Goal: Information Seeking & Learning: Learn about a topic

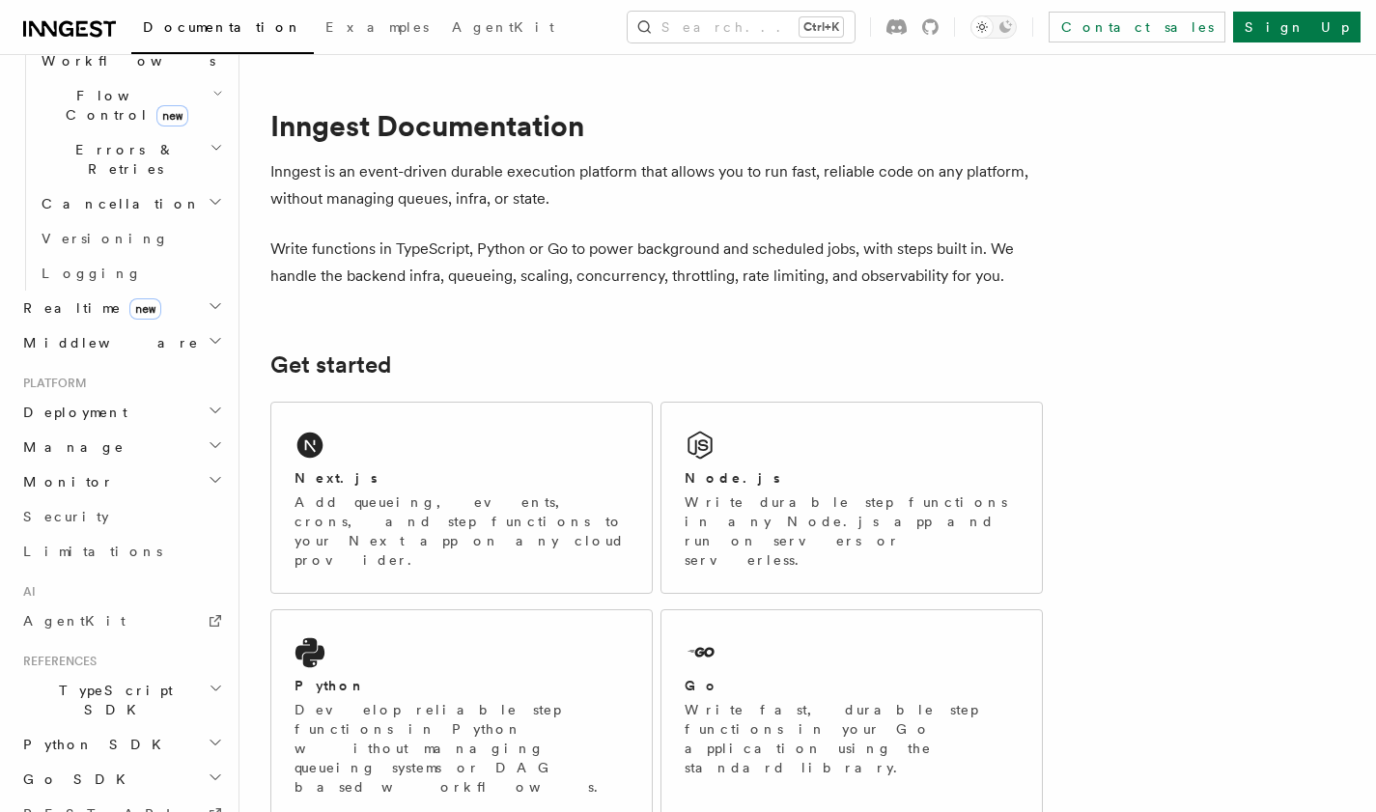
scroll to position [733, 0]
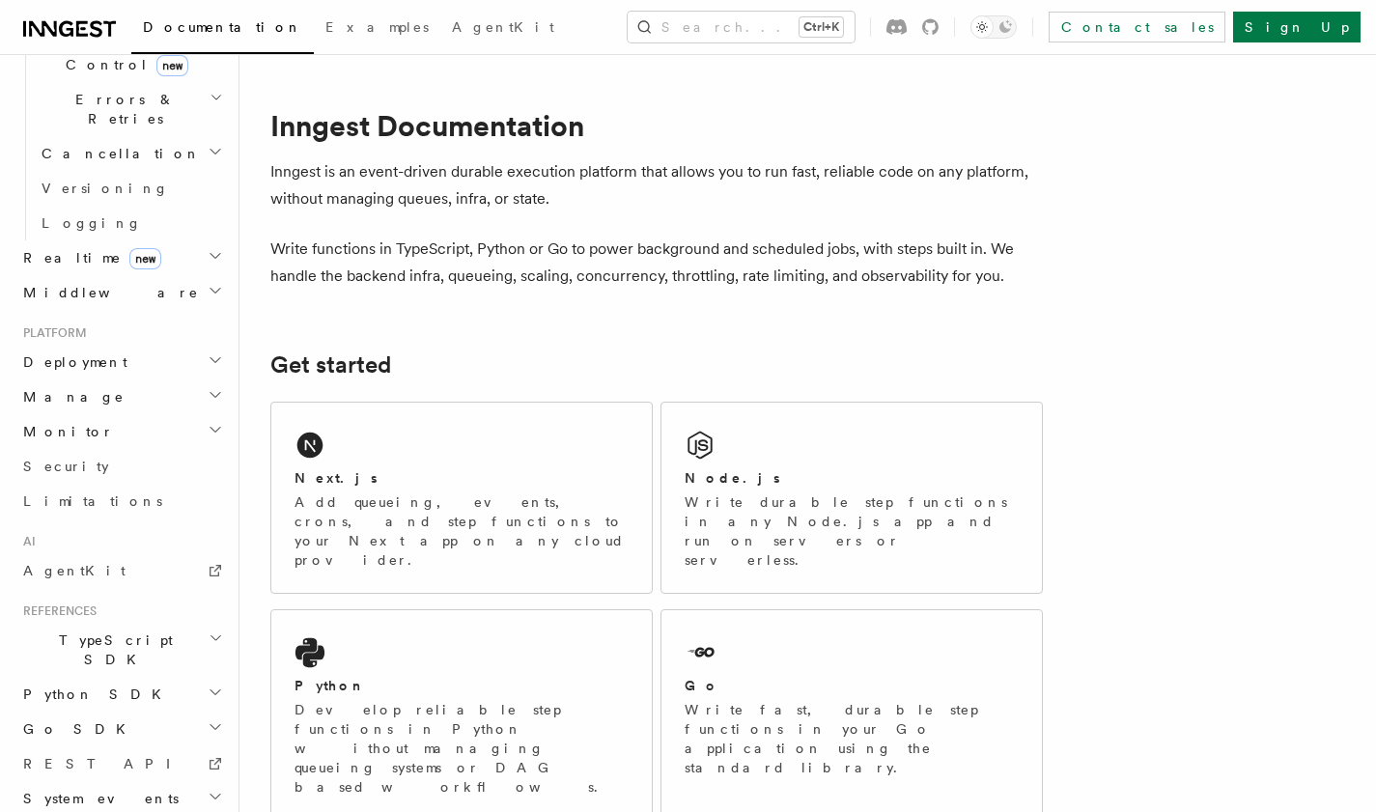
click at [84, 380] on h2 "Manage" at bounding box center [121, 397] width 212 height 35
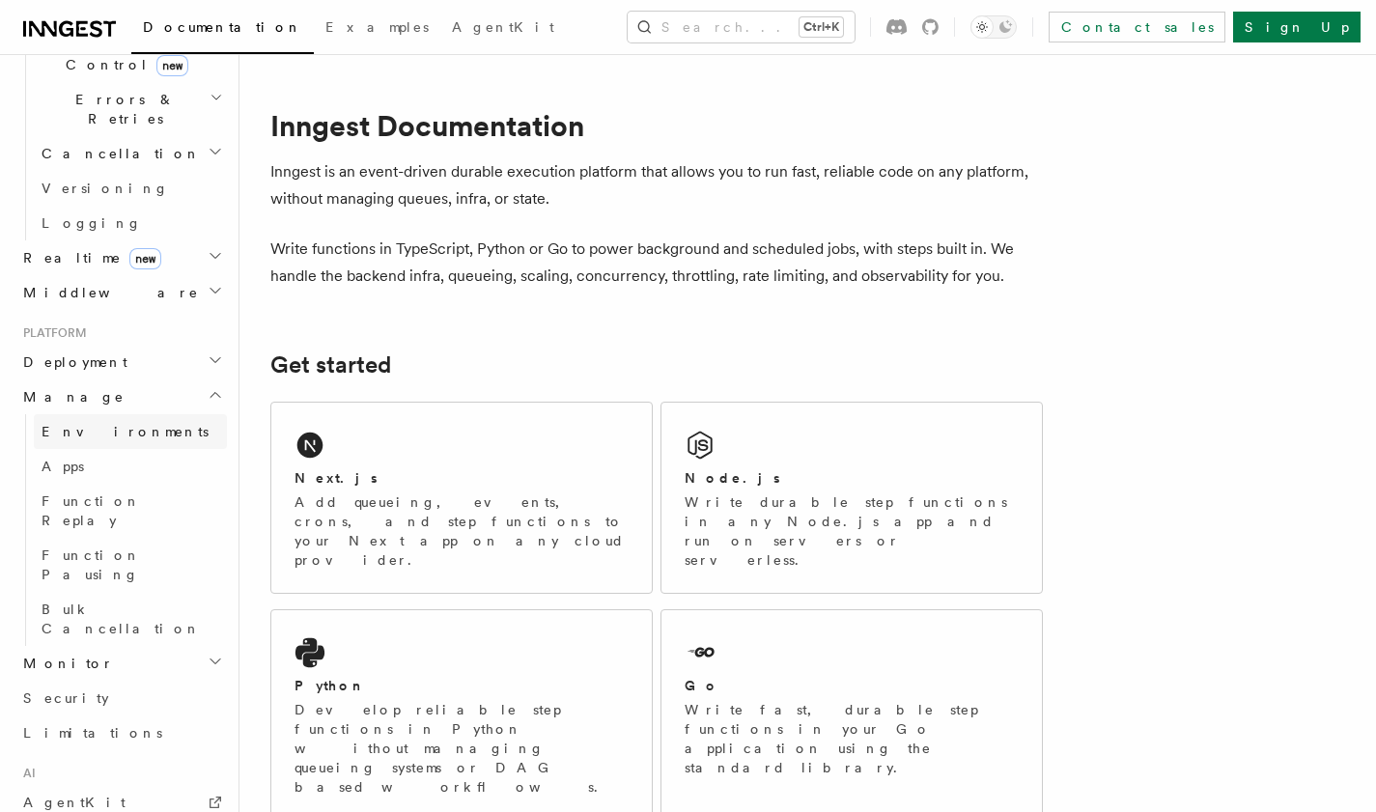
click at [95, 414] on link "Environments" at bounding box center [130, 431] width 193 height 35
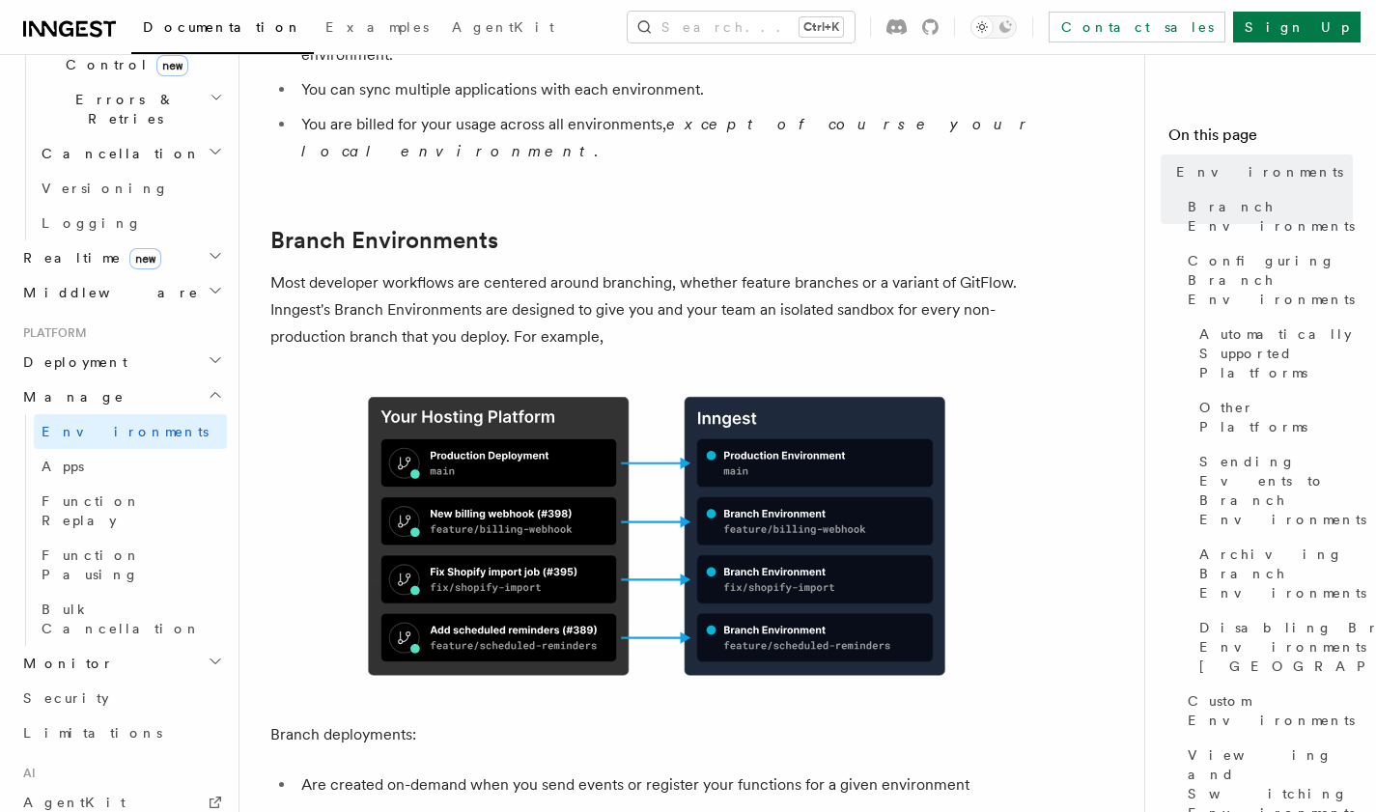
scroll to position [644, 0]
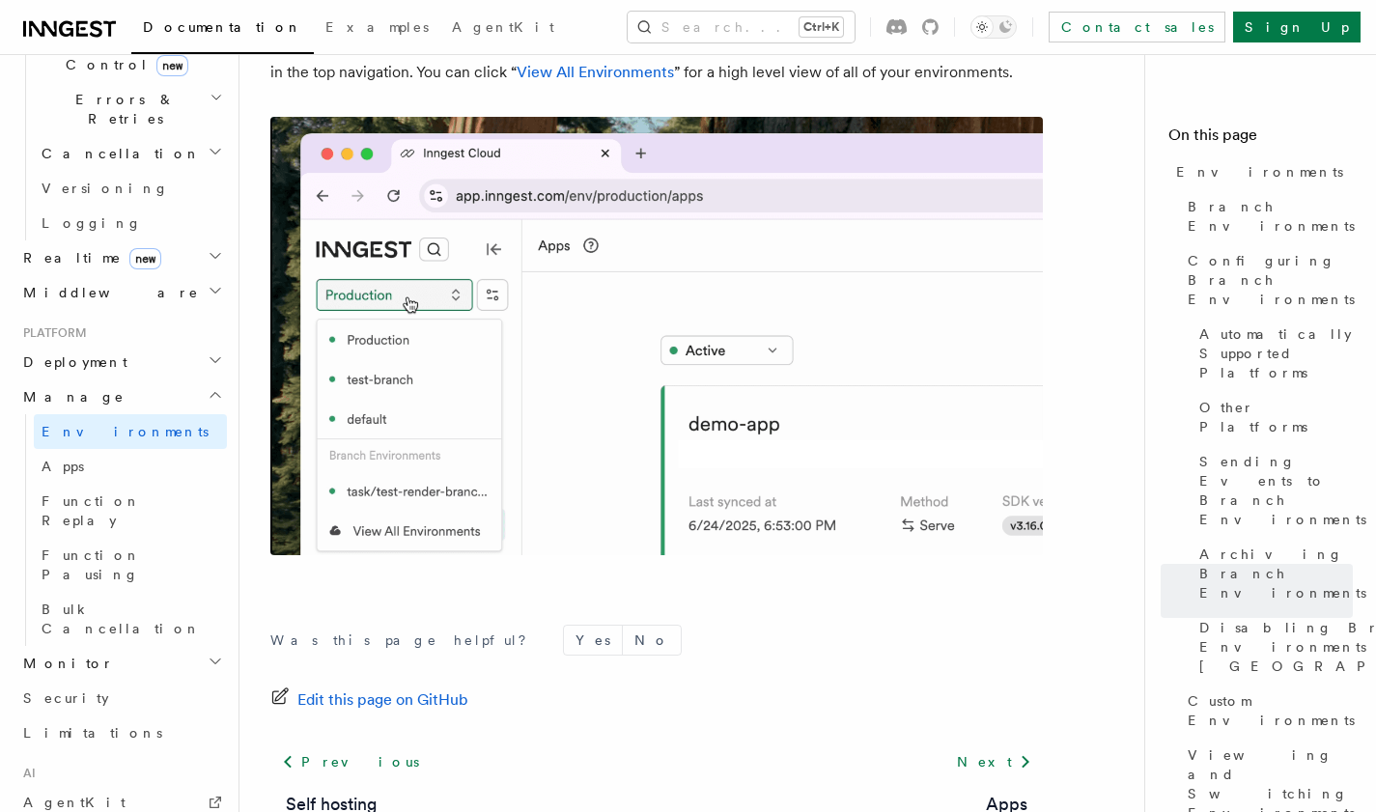
scroll to position [4631, 0]
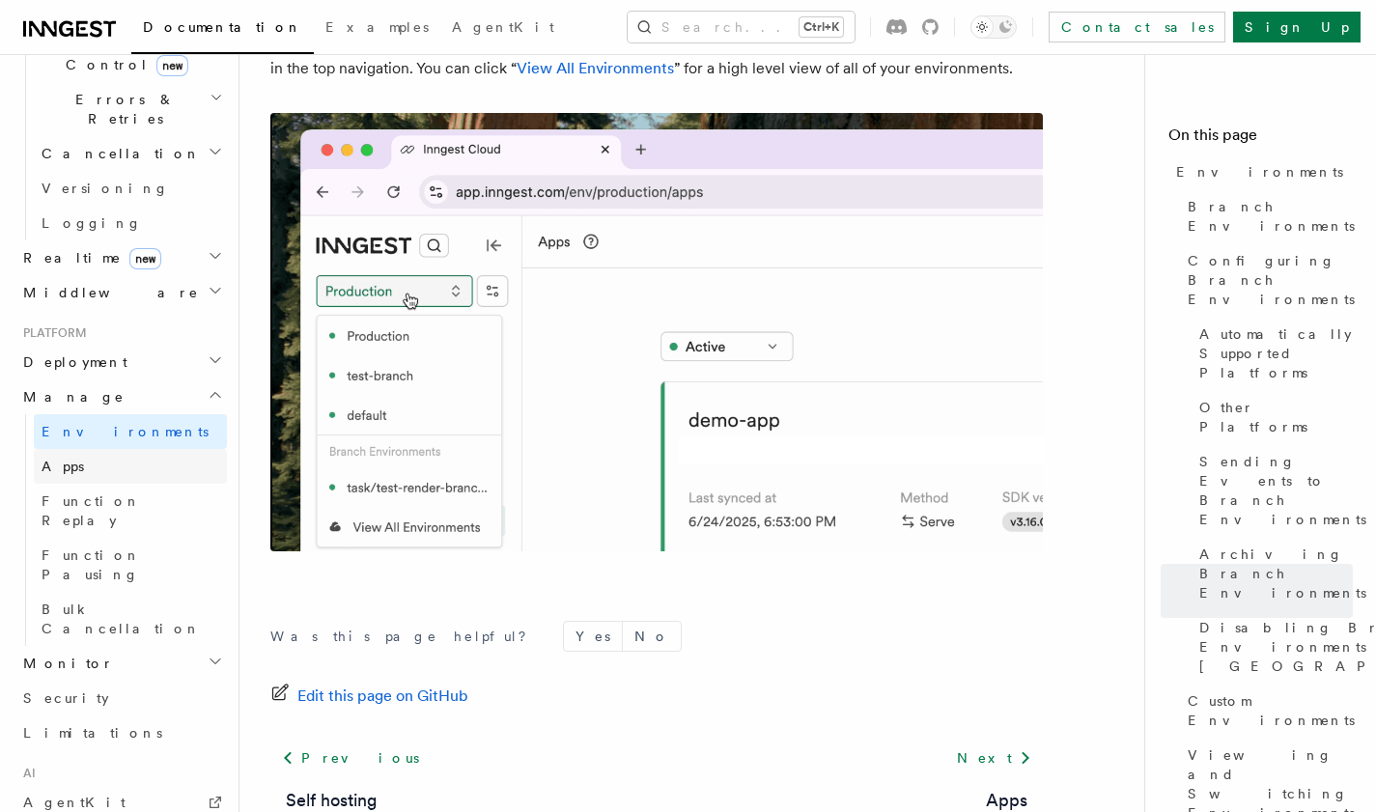
click at [60, 459] on span "Apps" at bounding box center [63, 466] width 43 height 15
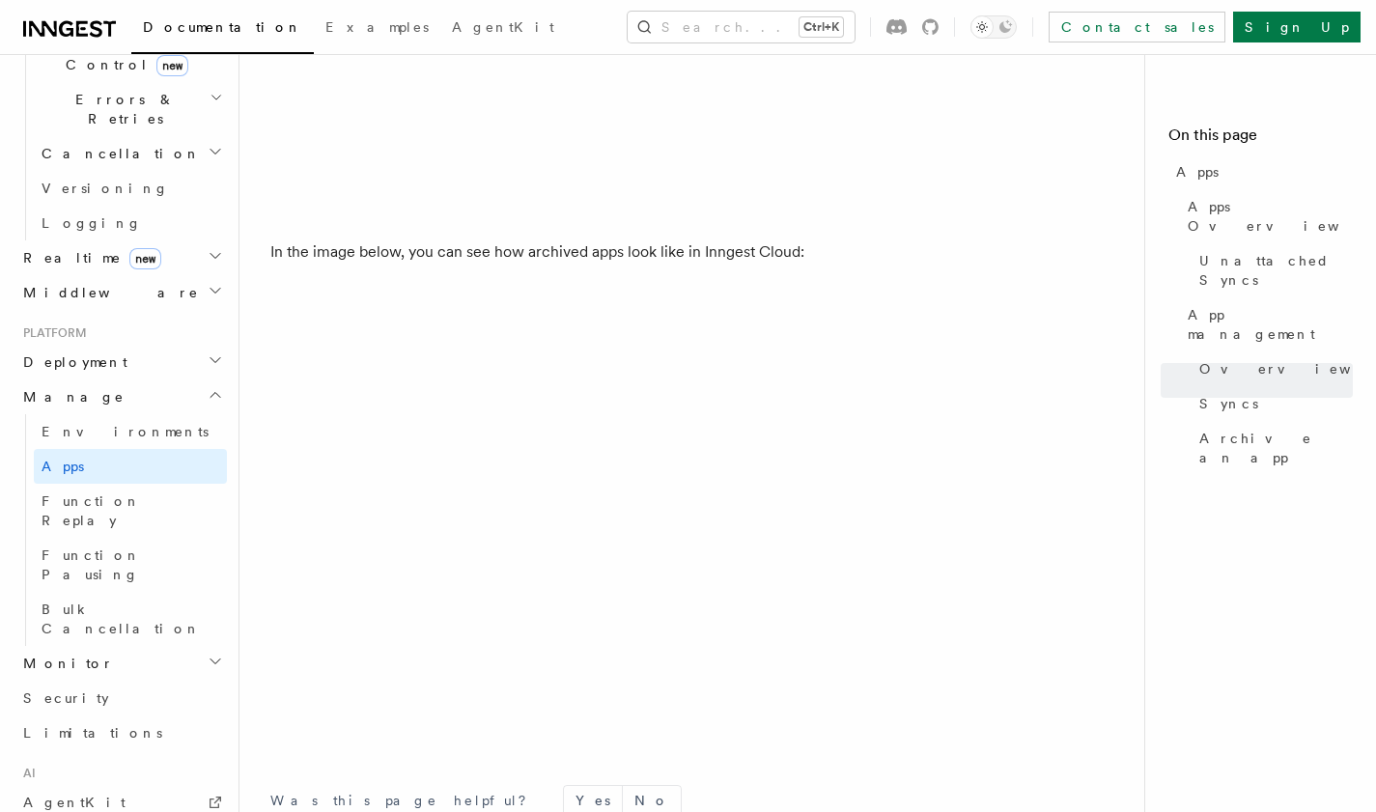
scroll to position [5152, 0]
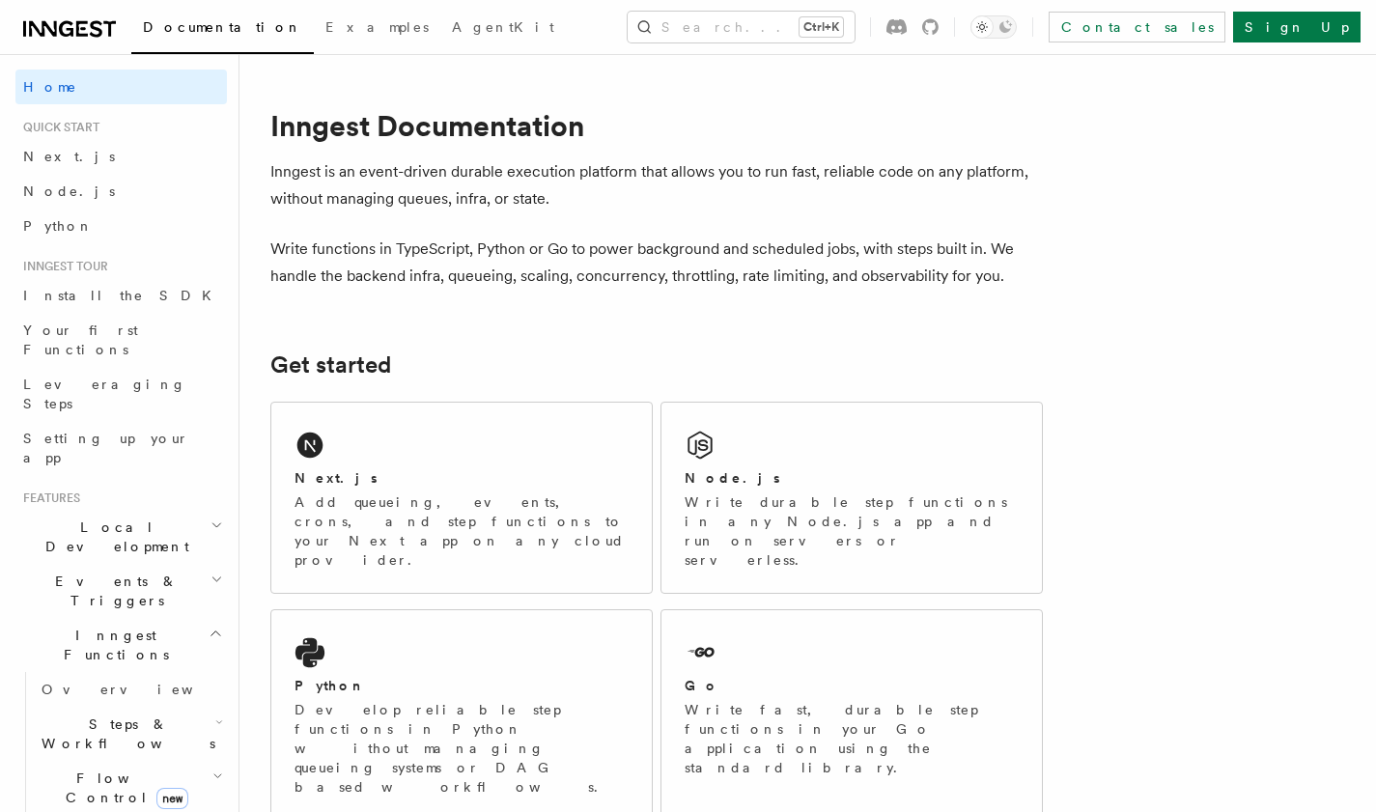
scroll to position [733, 0]
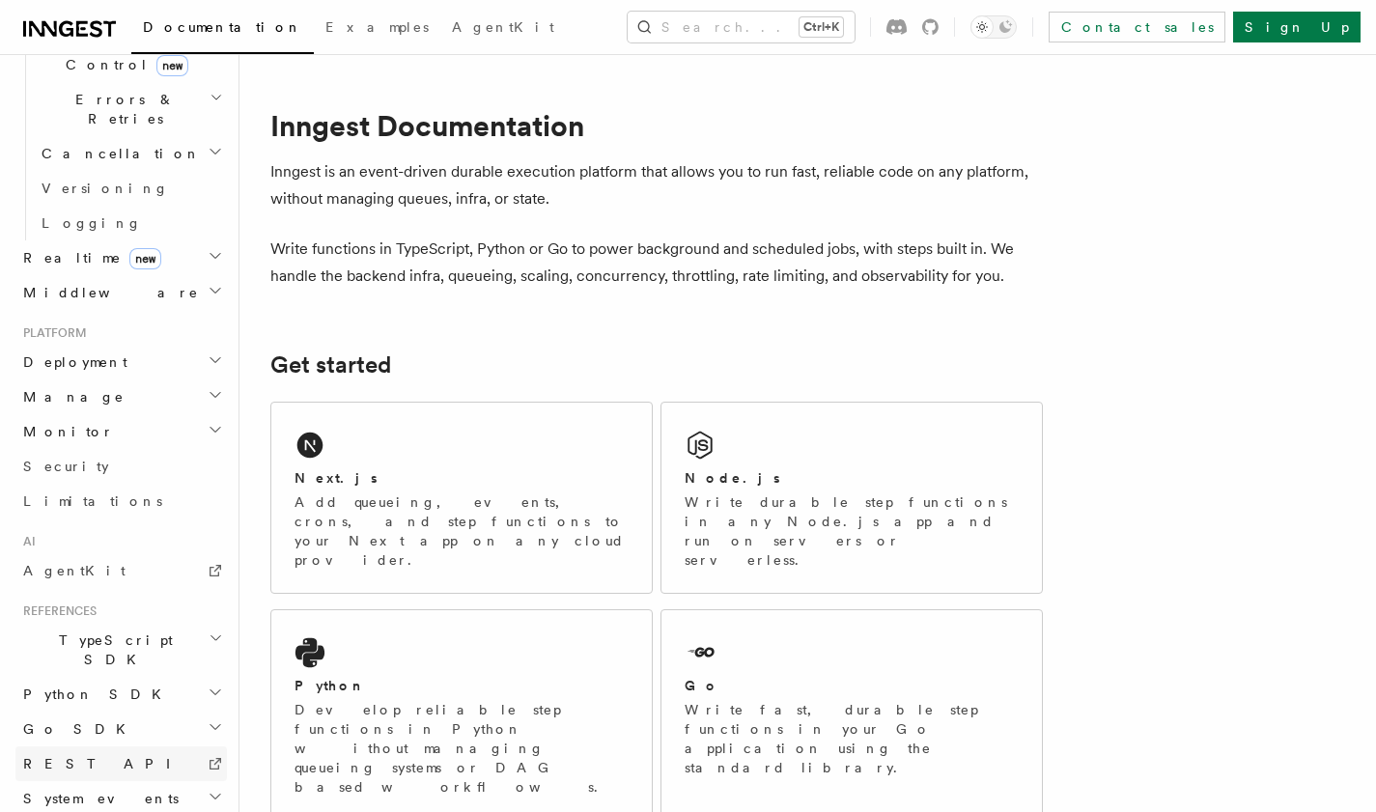
click at [100, 747] on link "REST API" at bounding box center [121, 764] width 212 height 35
